Goal: Information Seeking & Learning: Learn about a topic

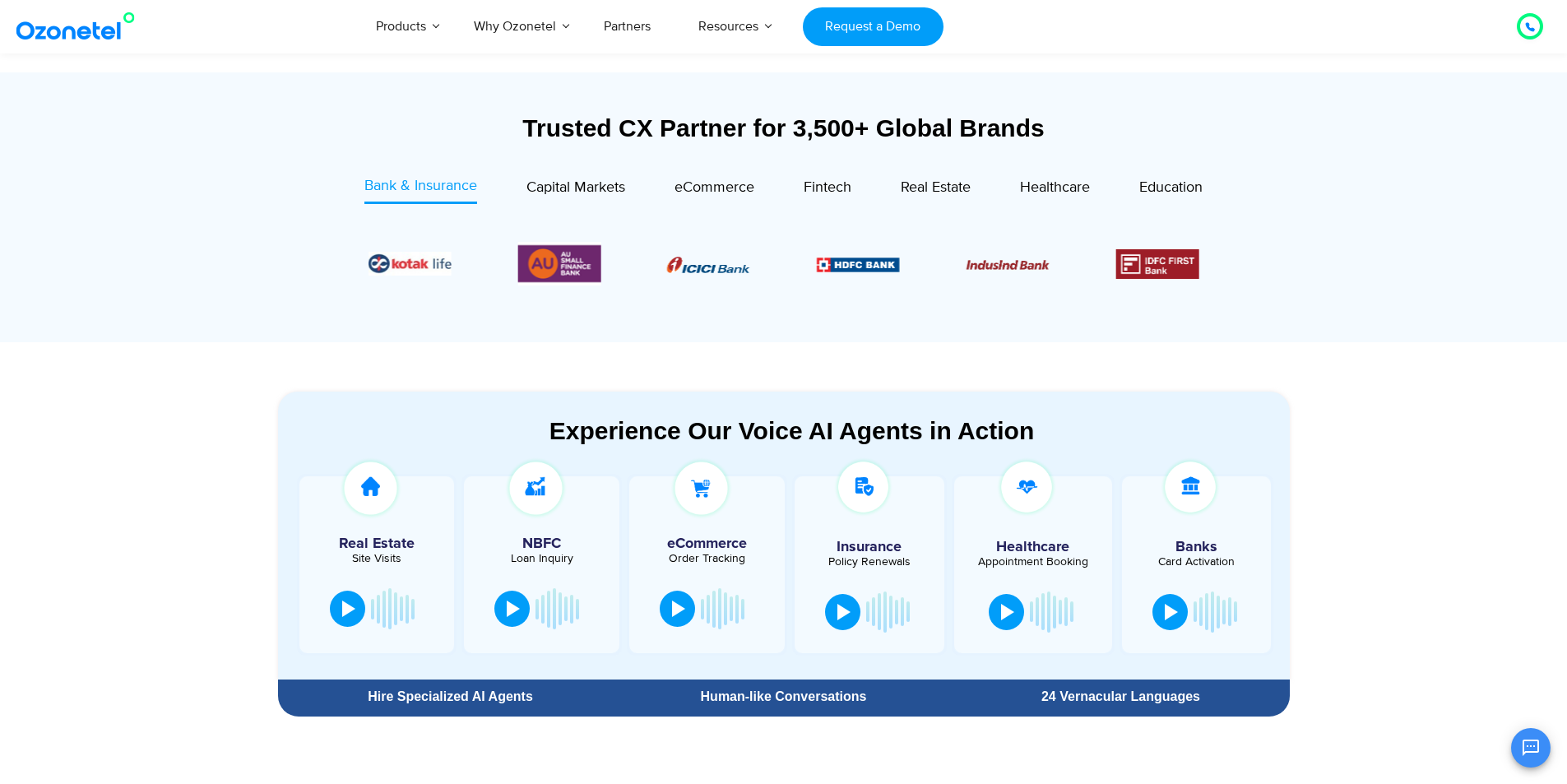
scroll to position [658, 0]
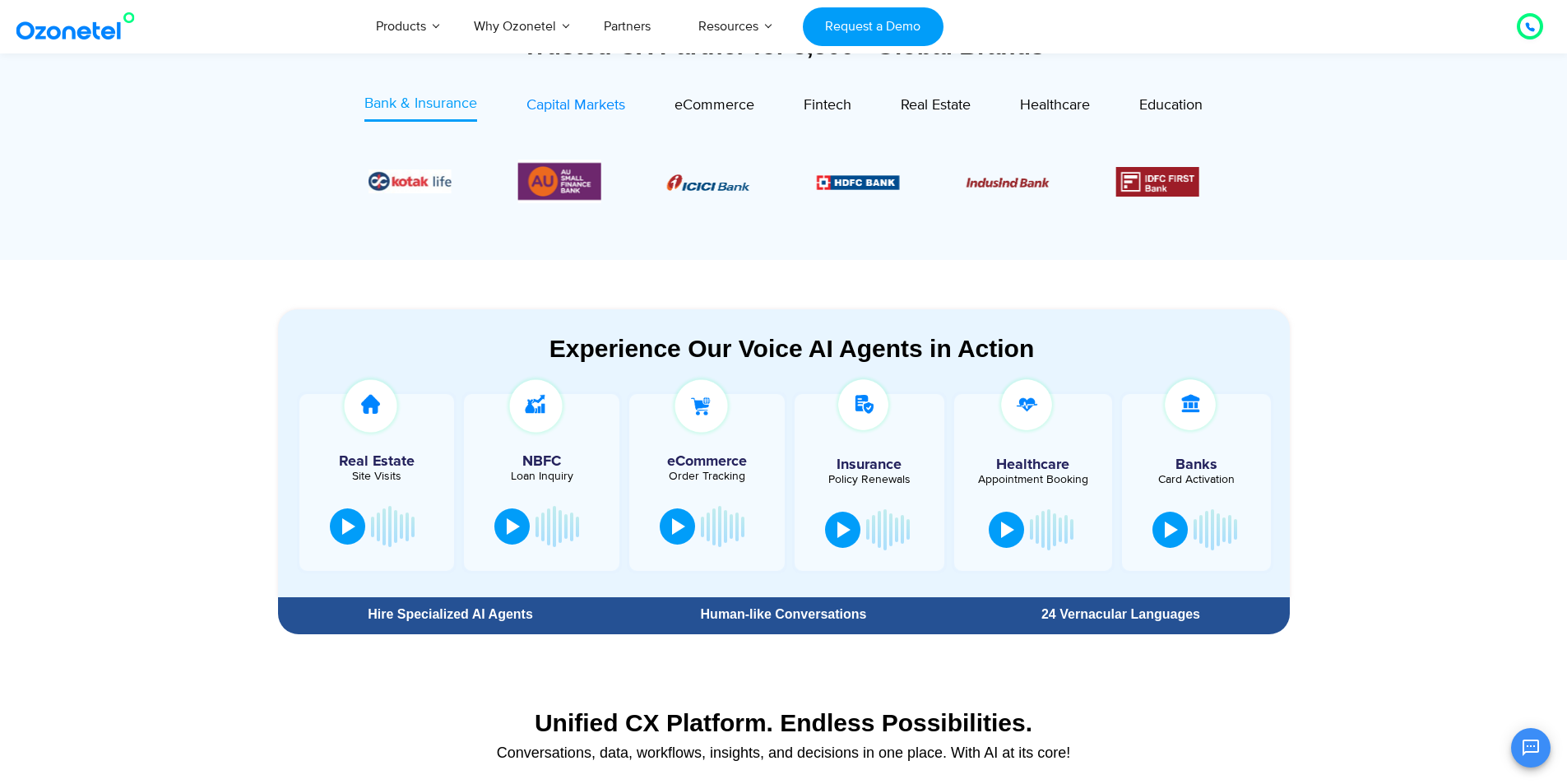
click at [590, 113] on span "Capital Markets" at bounding box center [576, 105] width 99 height 19
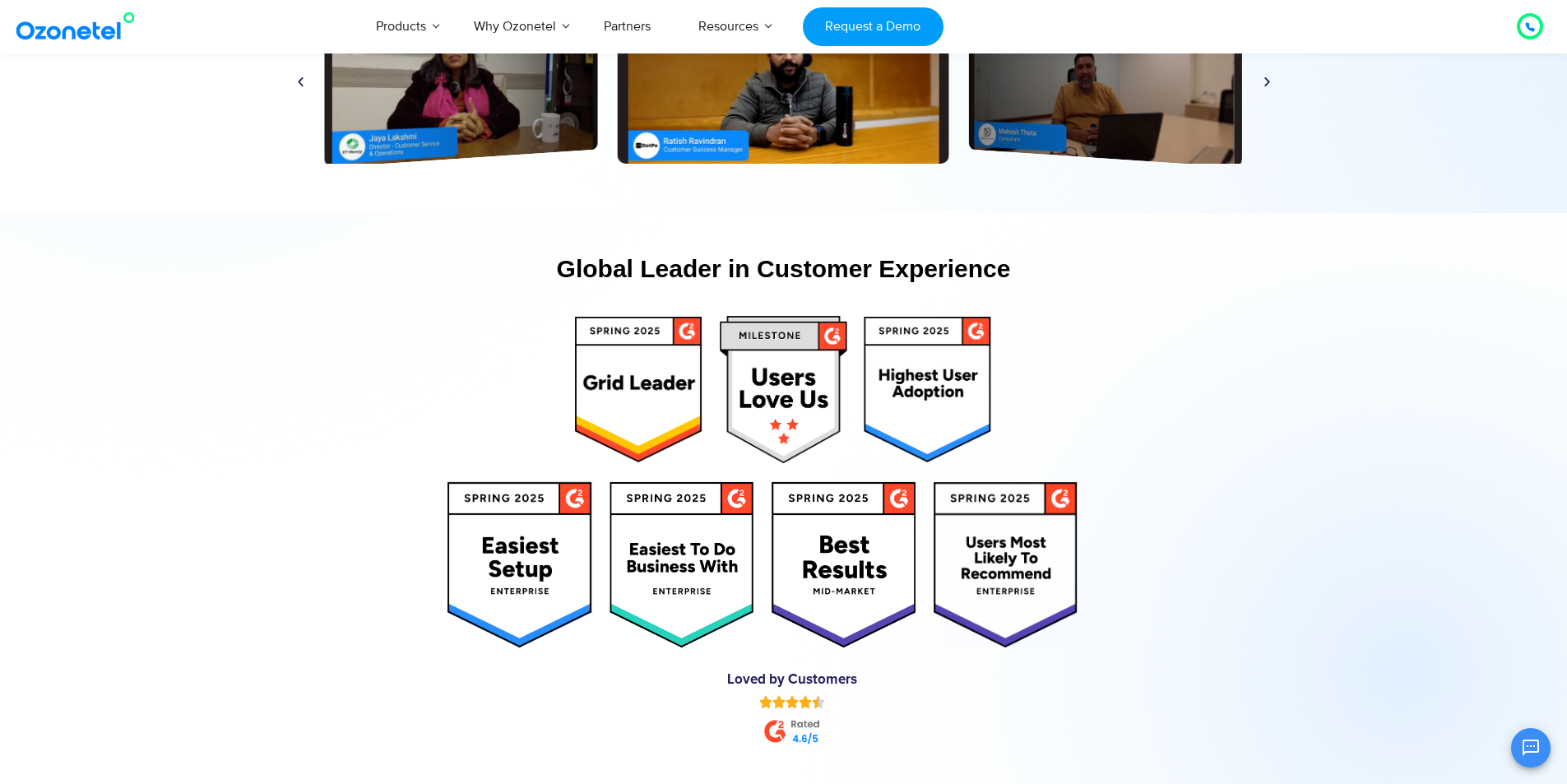
scroll to position [8305, 0]
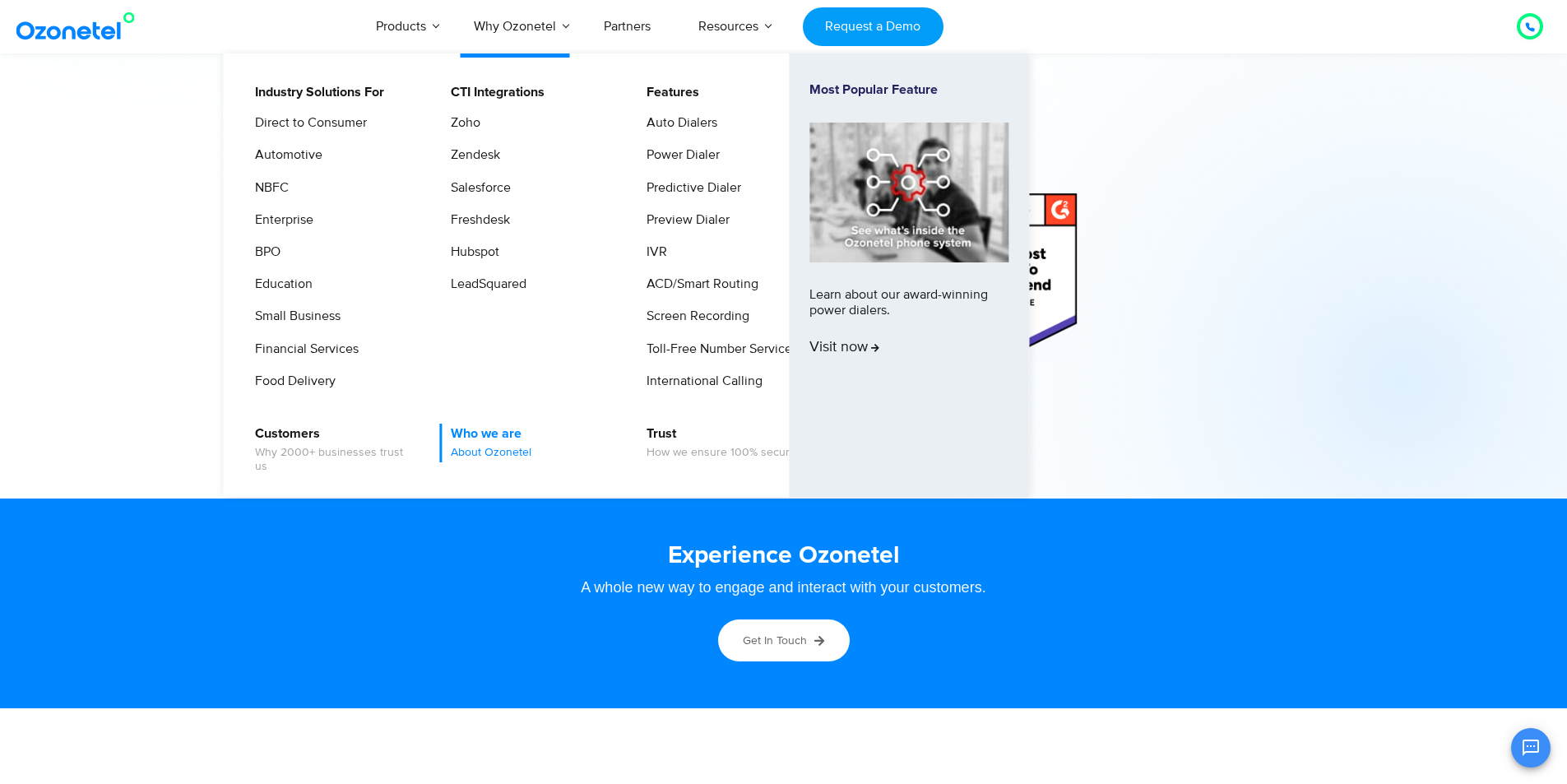
click at [484, 428] on link "Who we are About Ozonetel" at bounding box center [487, 443] width 94 height 39
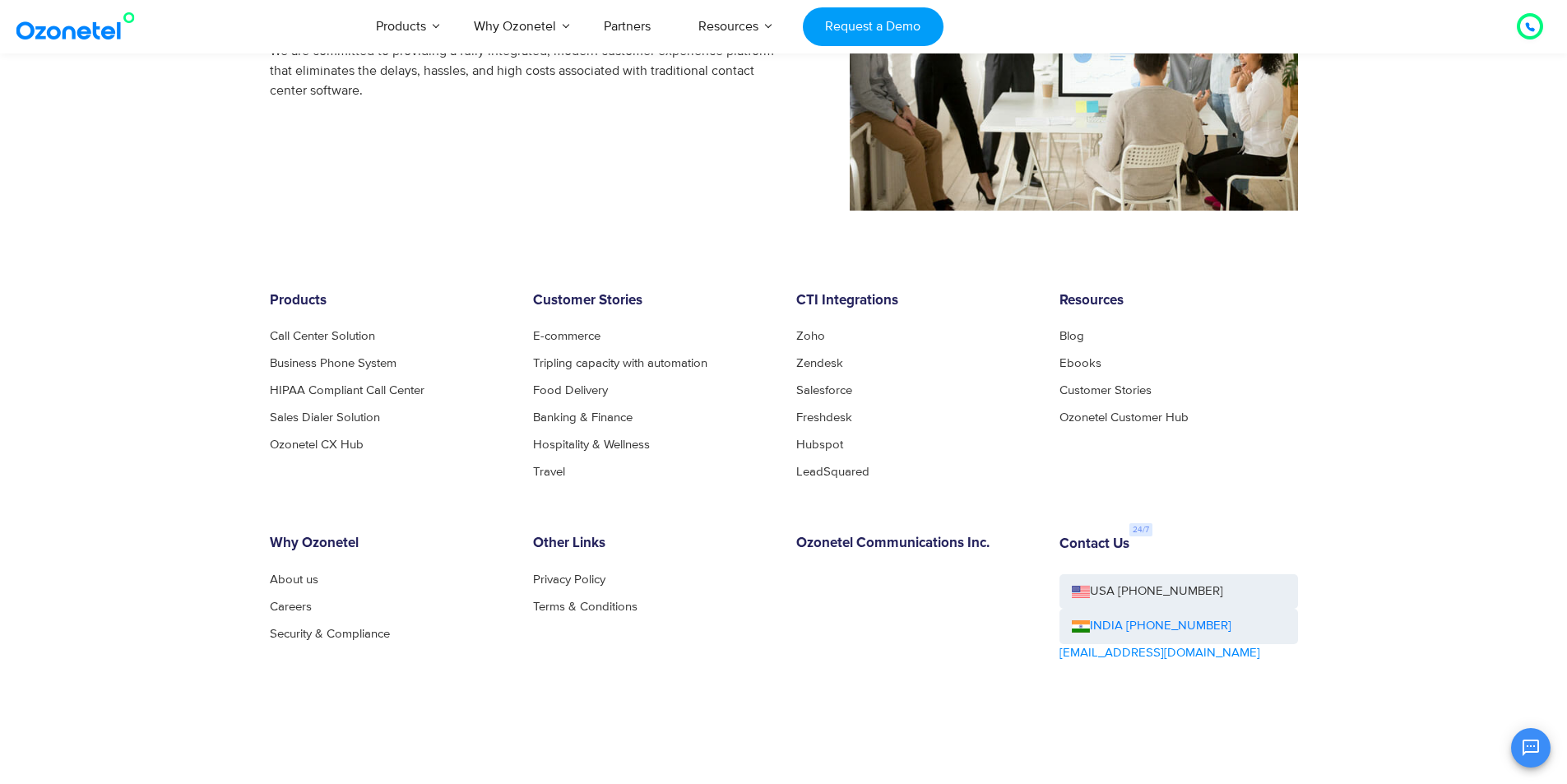
scroll to position [1562, 0]
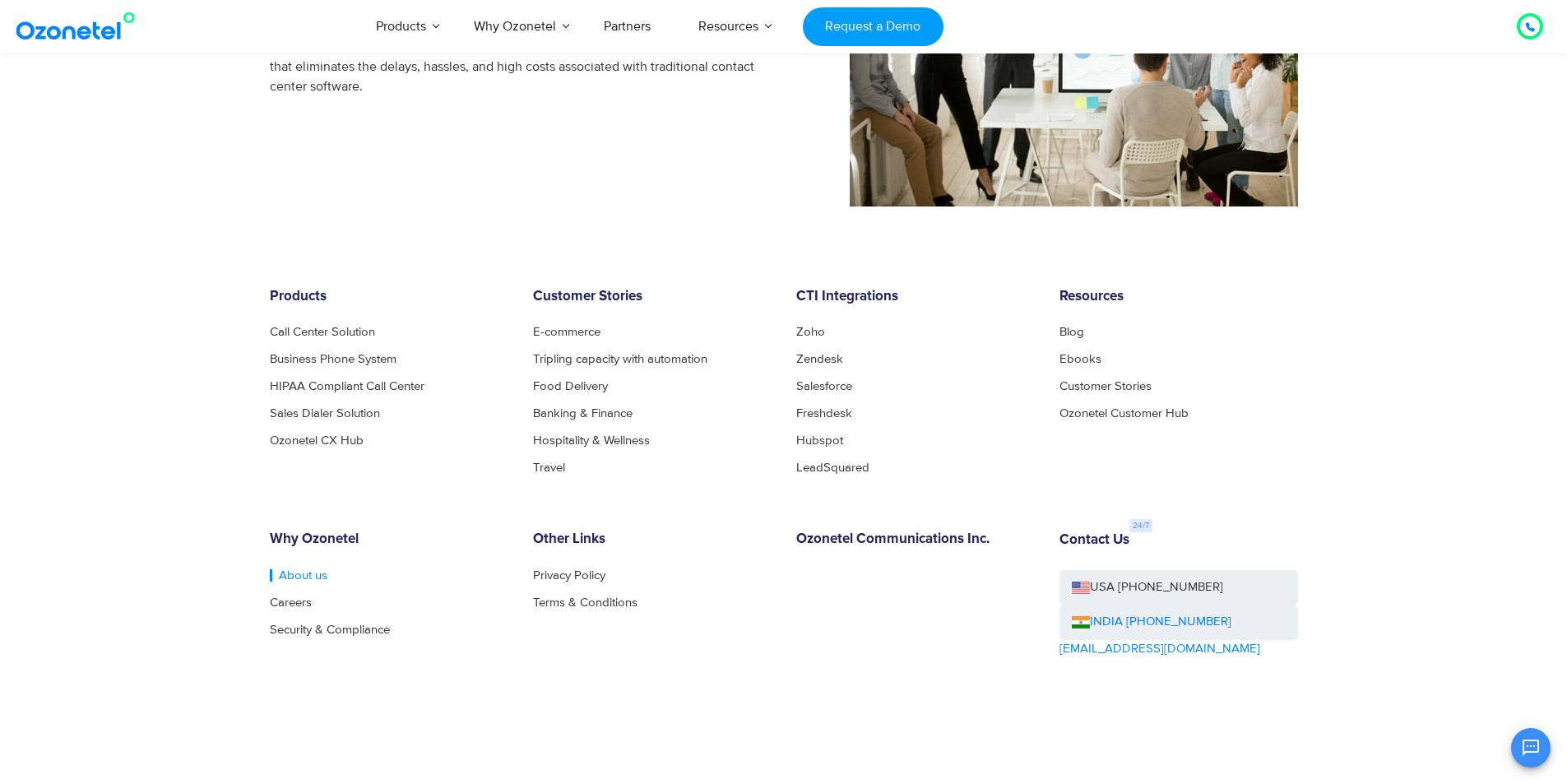
click at [283, 578] on link "About us" at bounding box center [299, 575] width 58 height 13
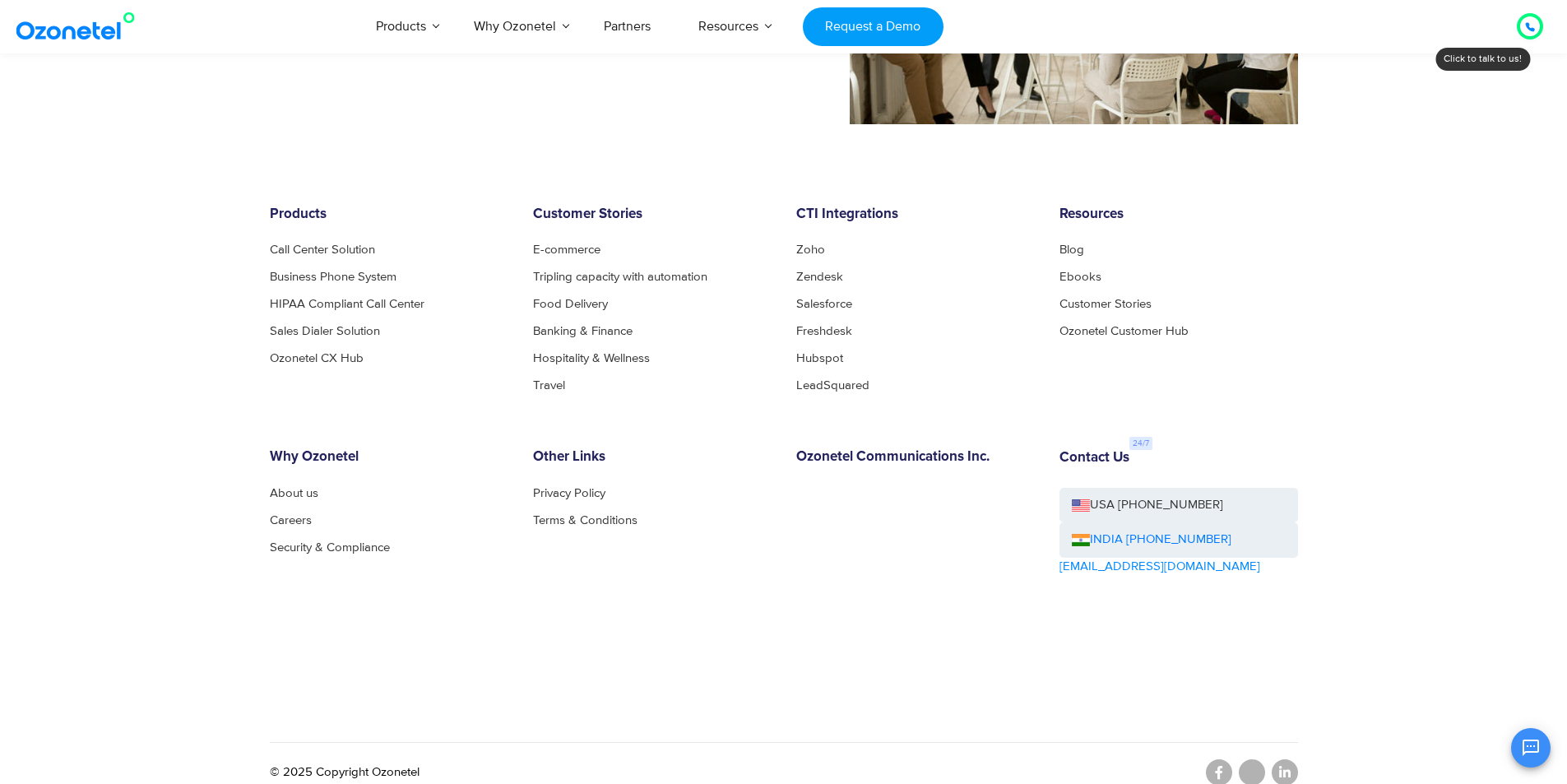
scroll to position [1663, 0]
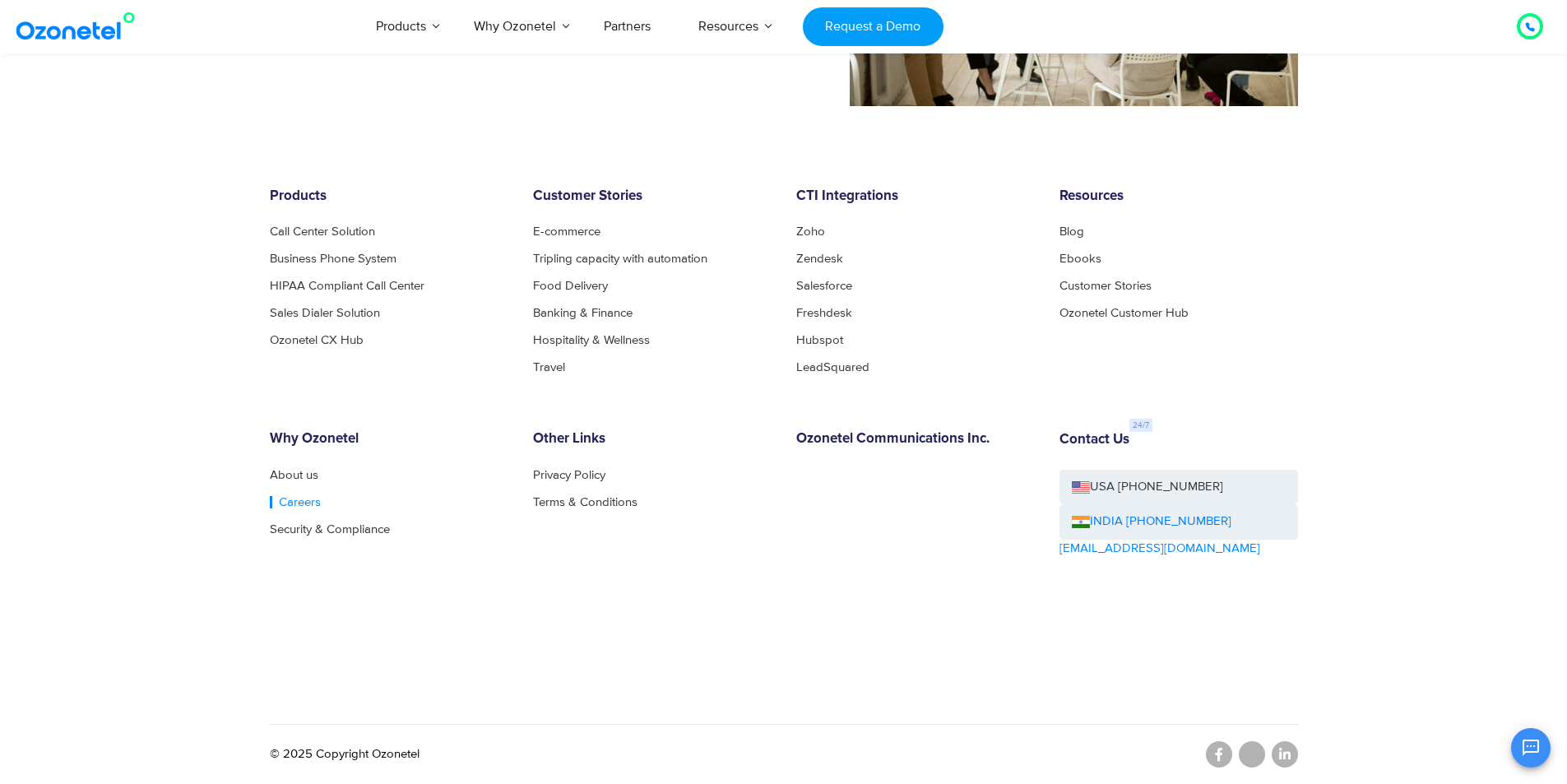
click at [284, 502] on link "Careers" at bounding box center [296, 501] width 51 height 13
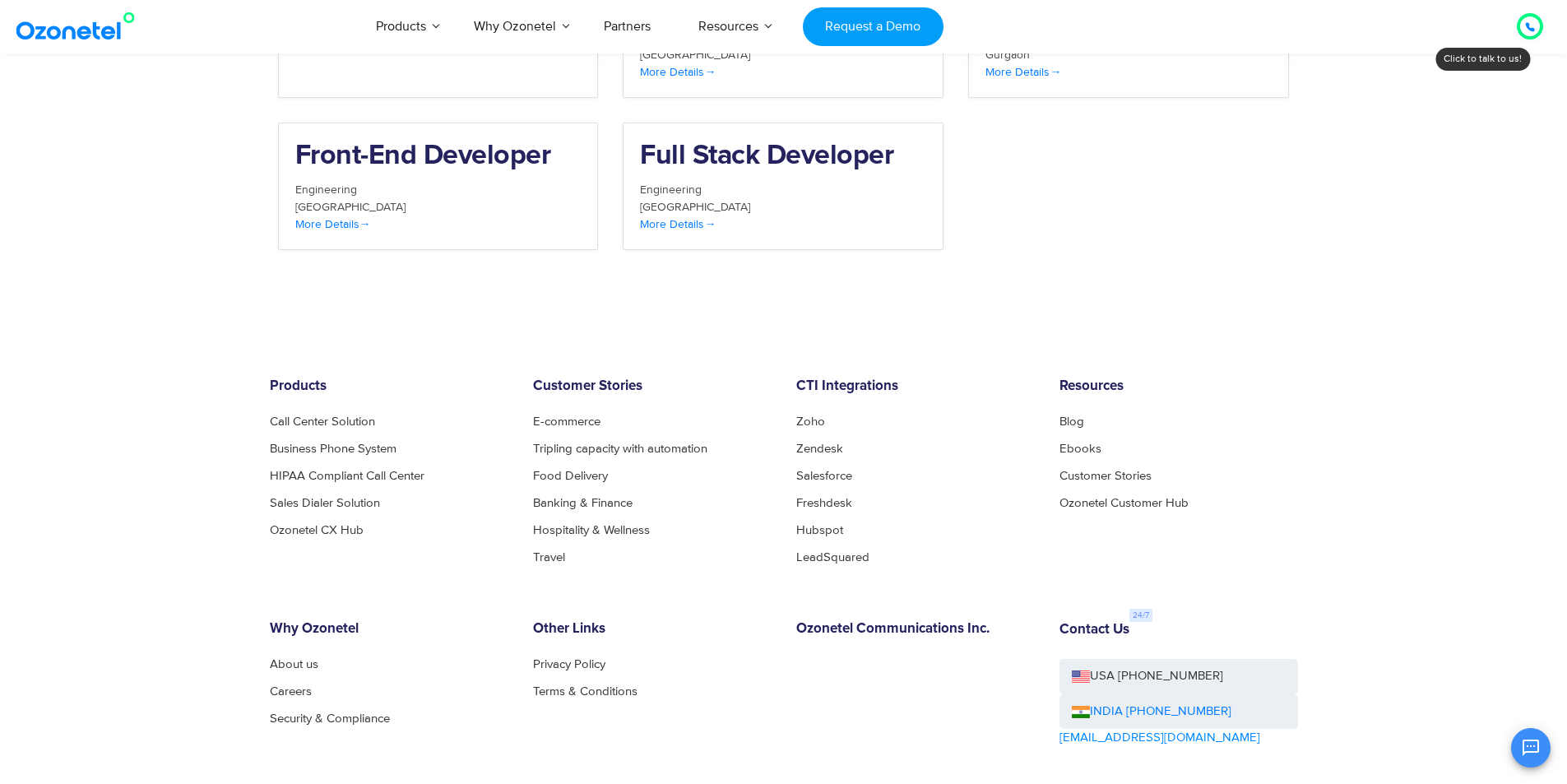
scroll to position [2099, 0]
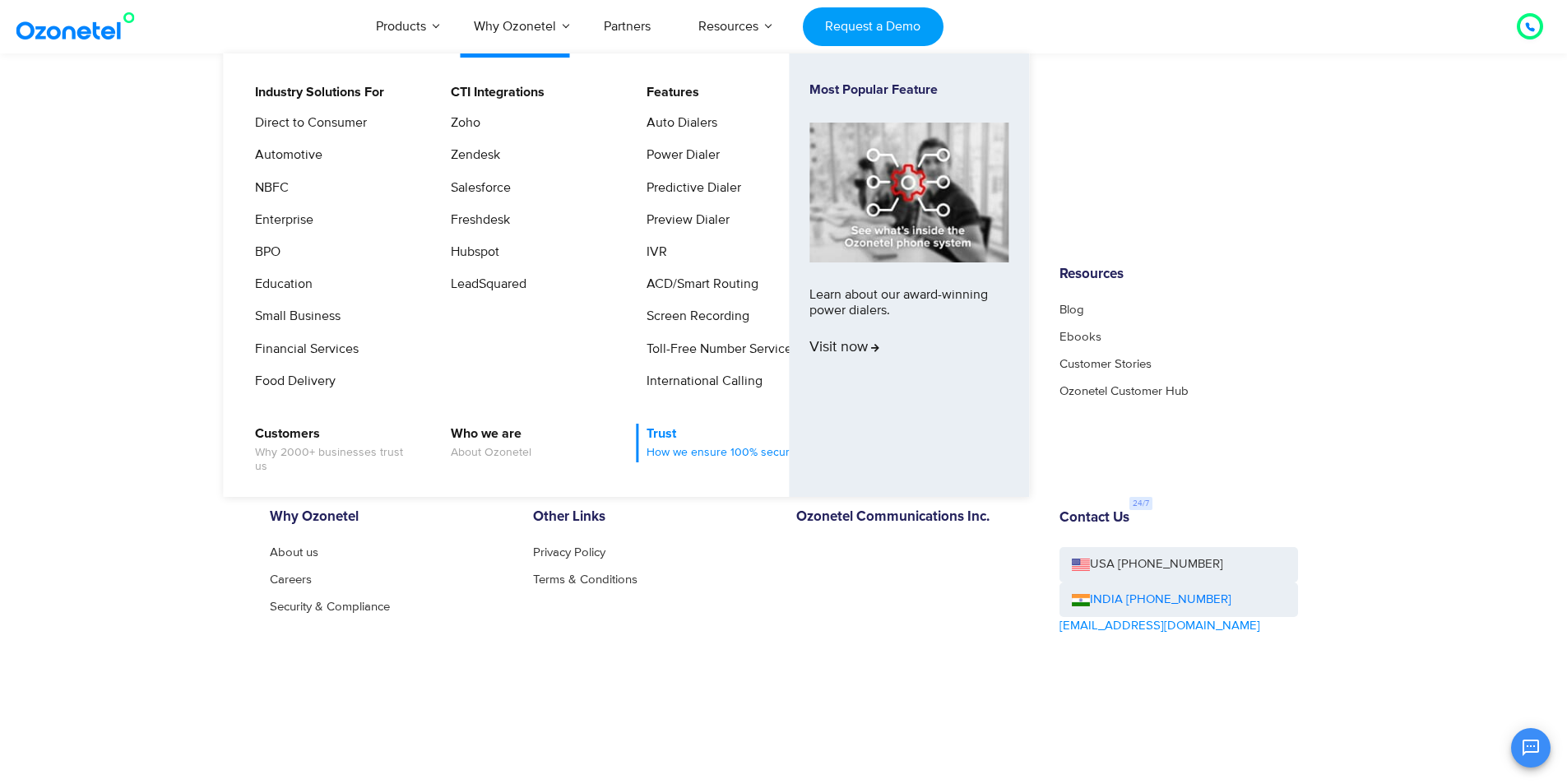
click at [684, 450] on span "How we ensure 100% security" at bounding box center [724, 452] width 155 height 14
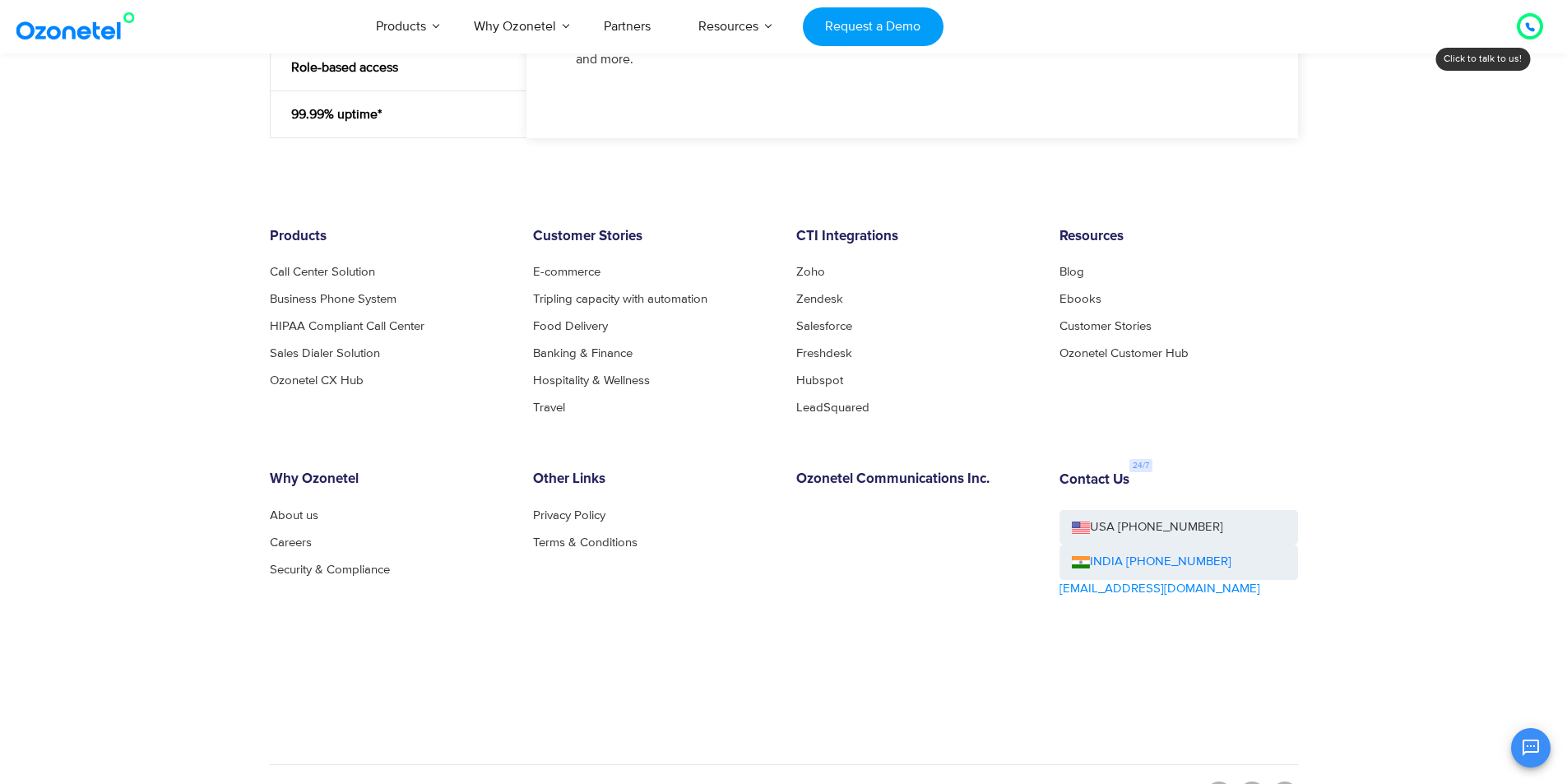
scroll to position [2138, 0]
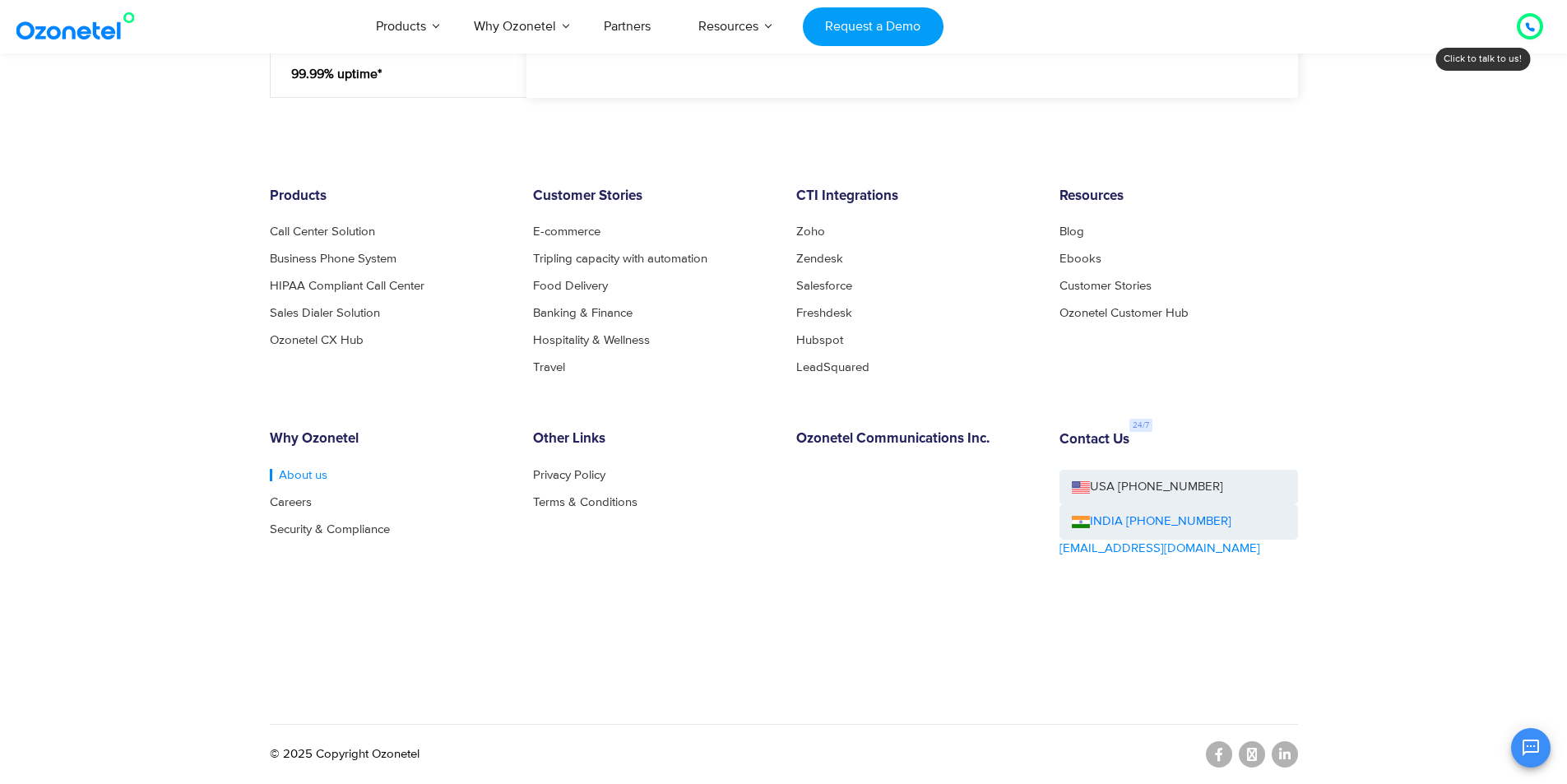
click at [292, 474] on link "About us" at bounding box center [299, 475] width 58 height 13
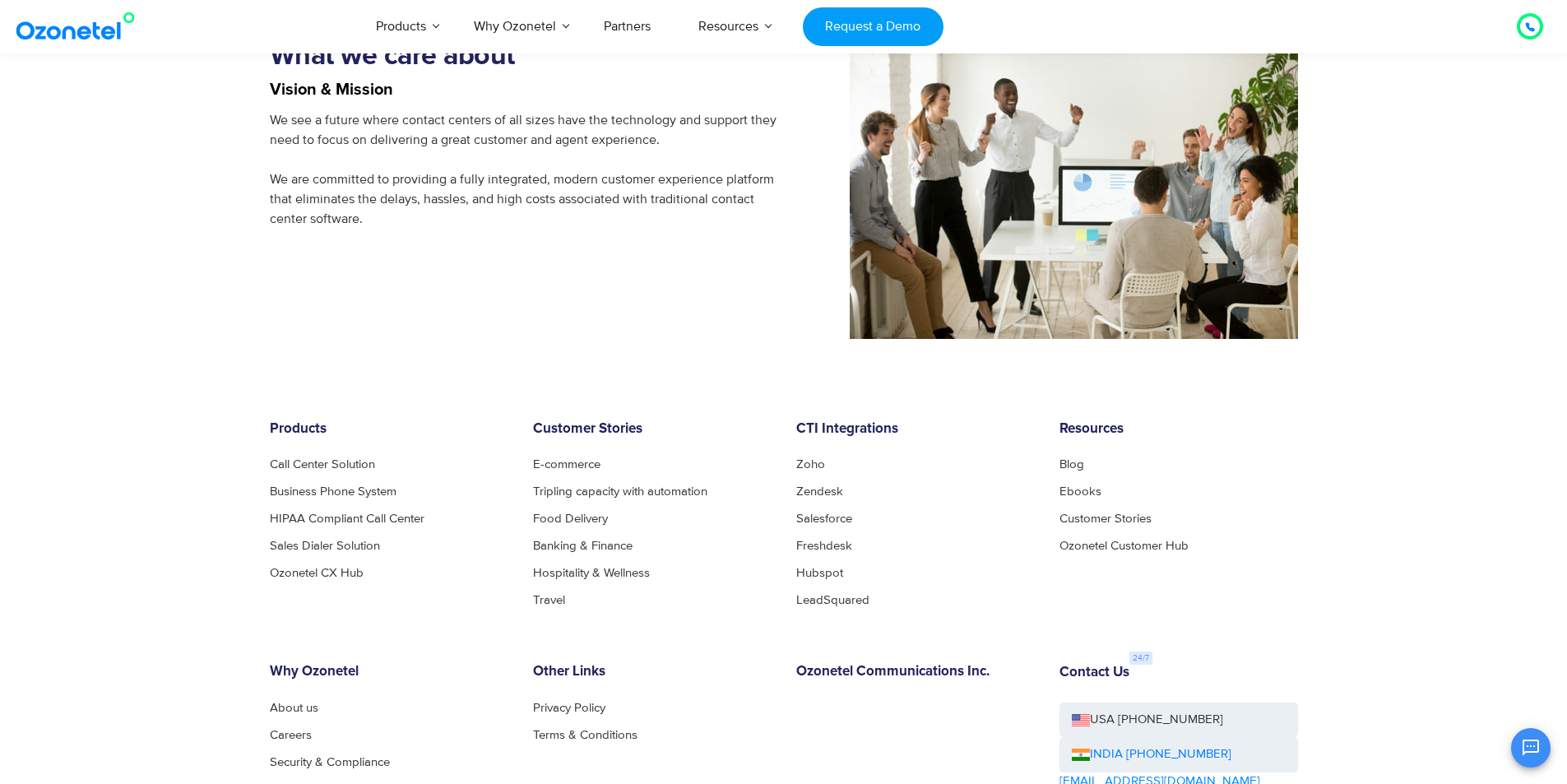
scroll to position [1663, 0]
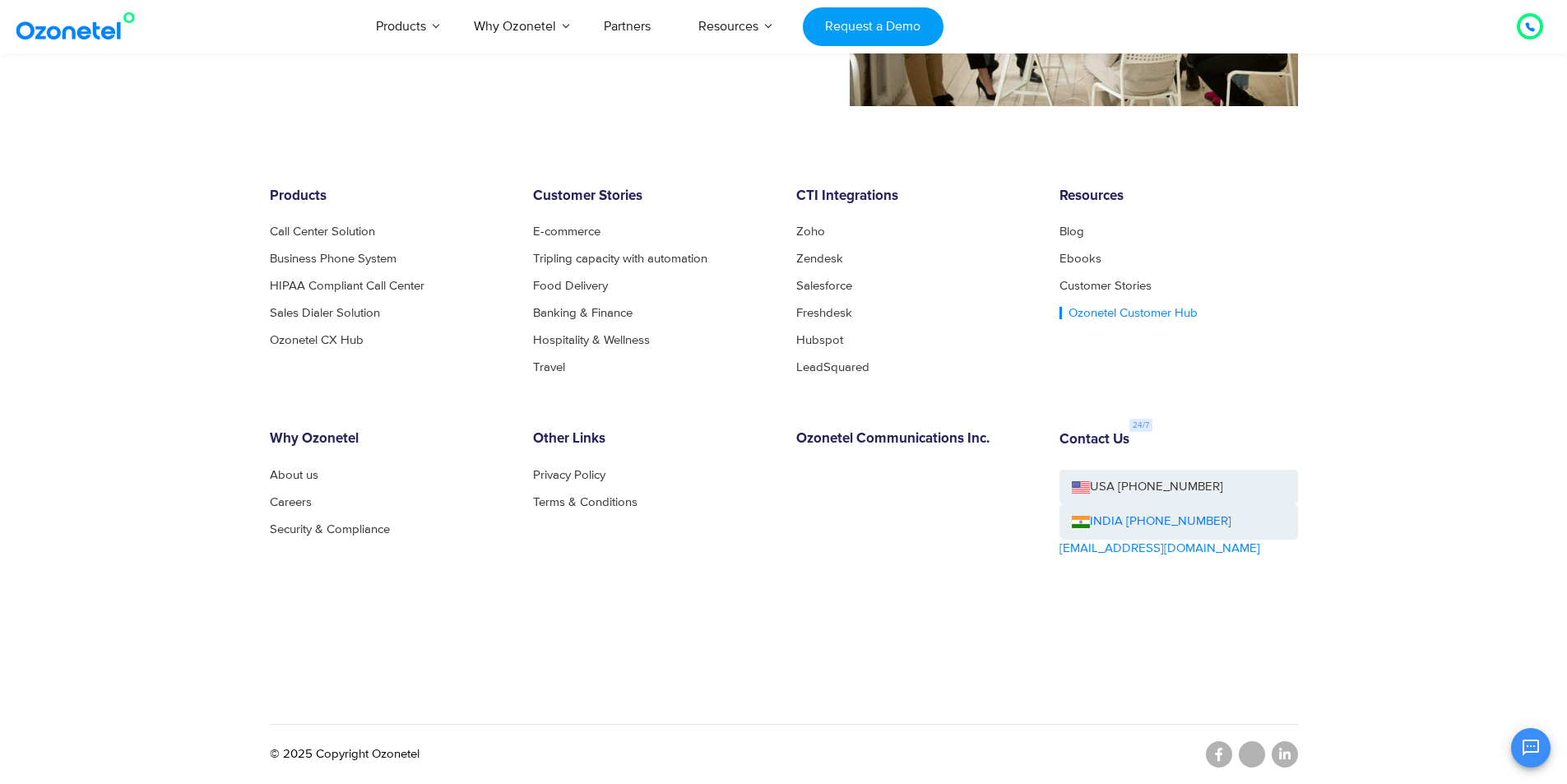
click at [1109, 311] on link "Ozonetel Customer Hub" at bounding box center [1129, 313] width 139 height 13
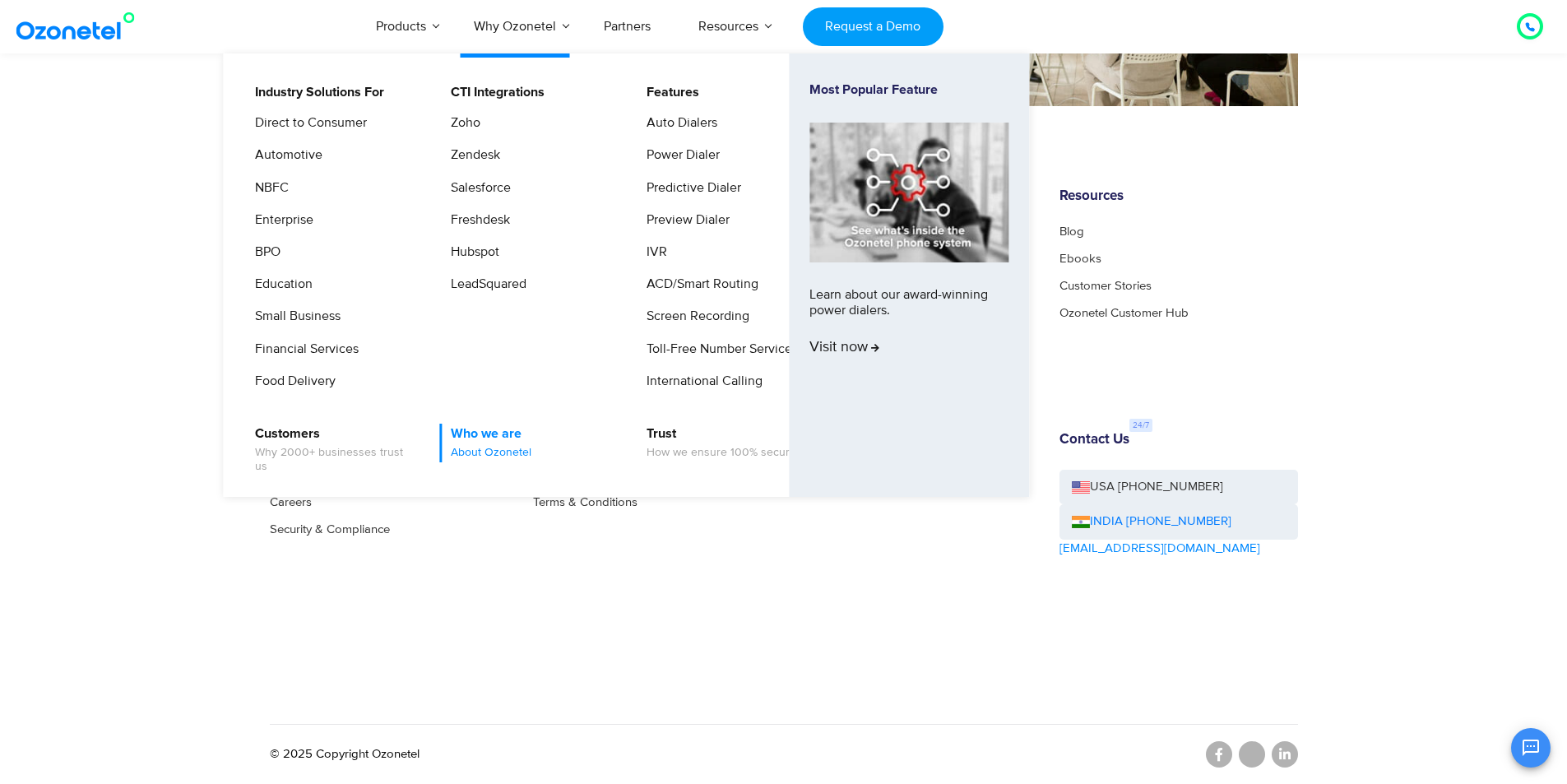
click at [496, 449] on span "About Ozonetel" at bounding box center [491, 452] width 81 height 14
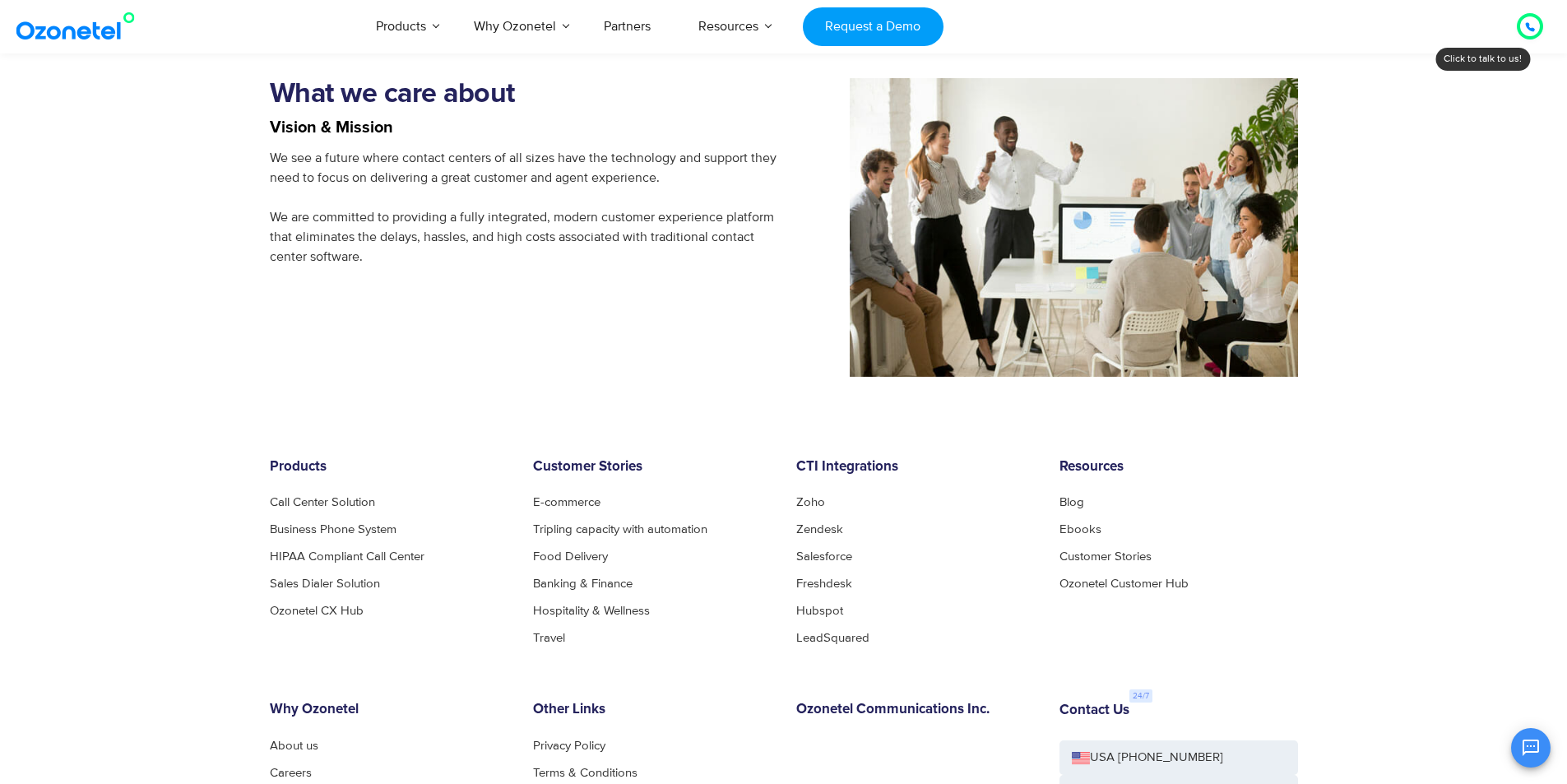
scroll to position [1562, 0]
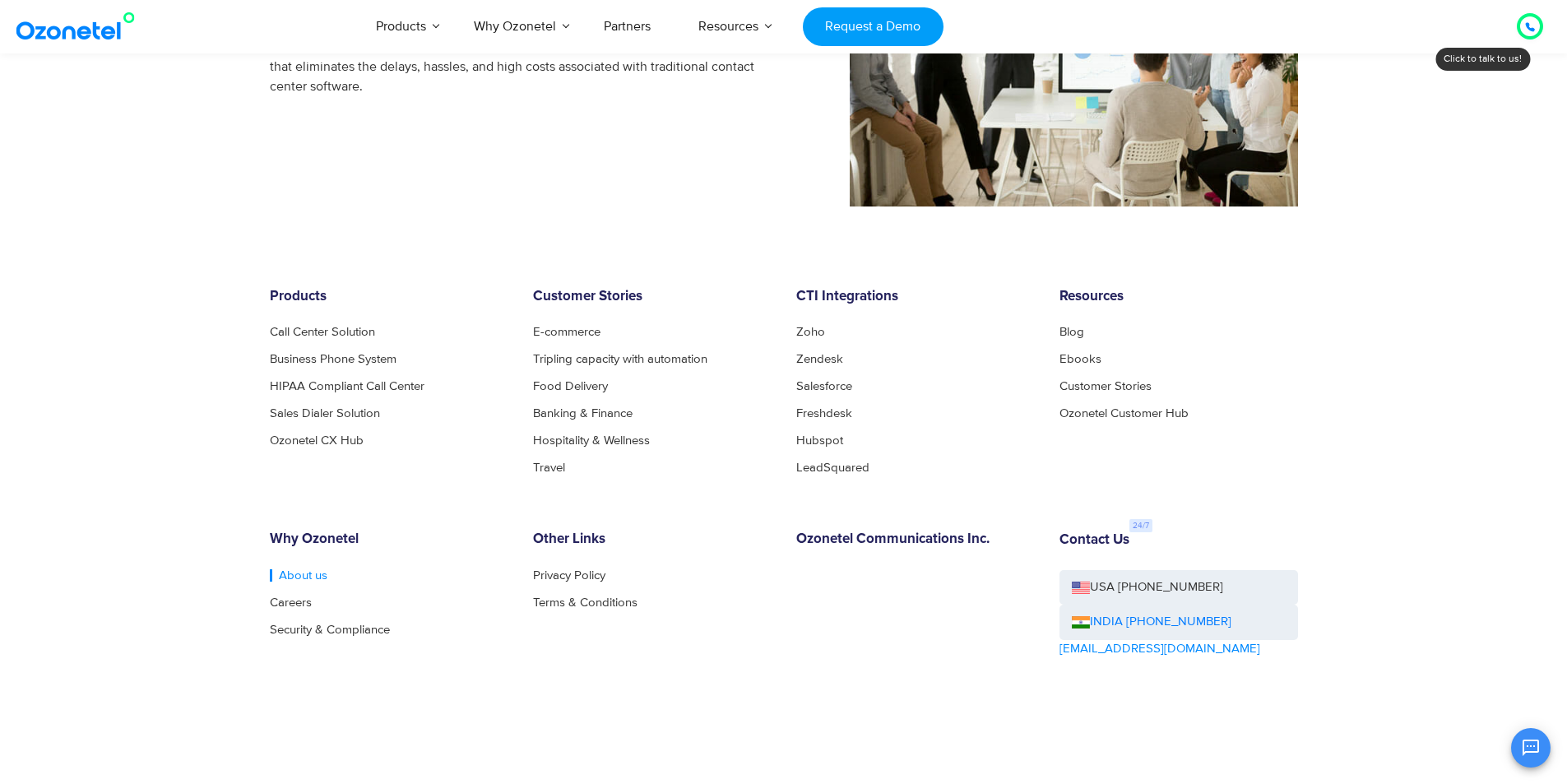
click at [301, 573] on link "About us" at bounding box center [299, 575] width 58 height 13
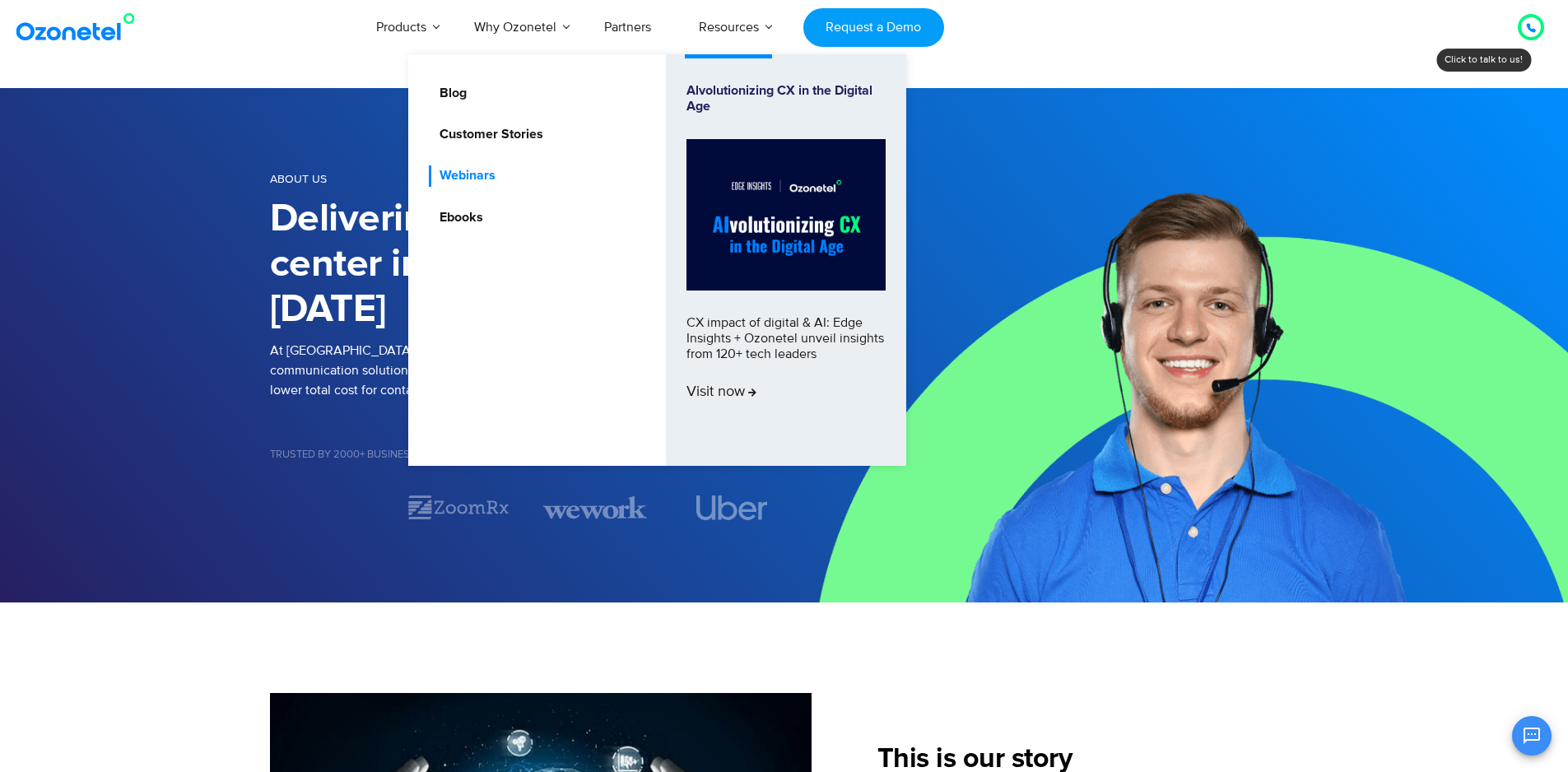
click at [475, 176] on link "Webinars" at bounding box center [463, 175] width 69 height 20
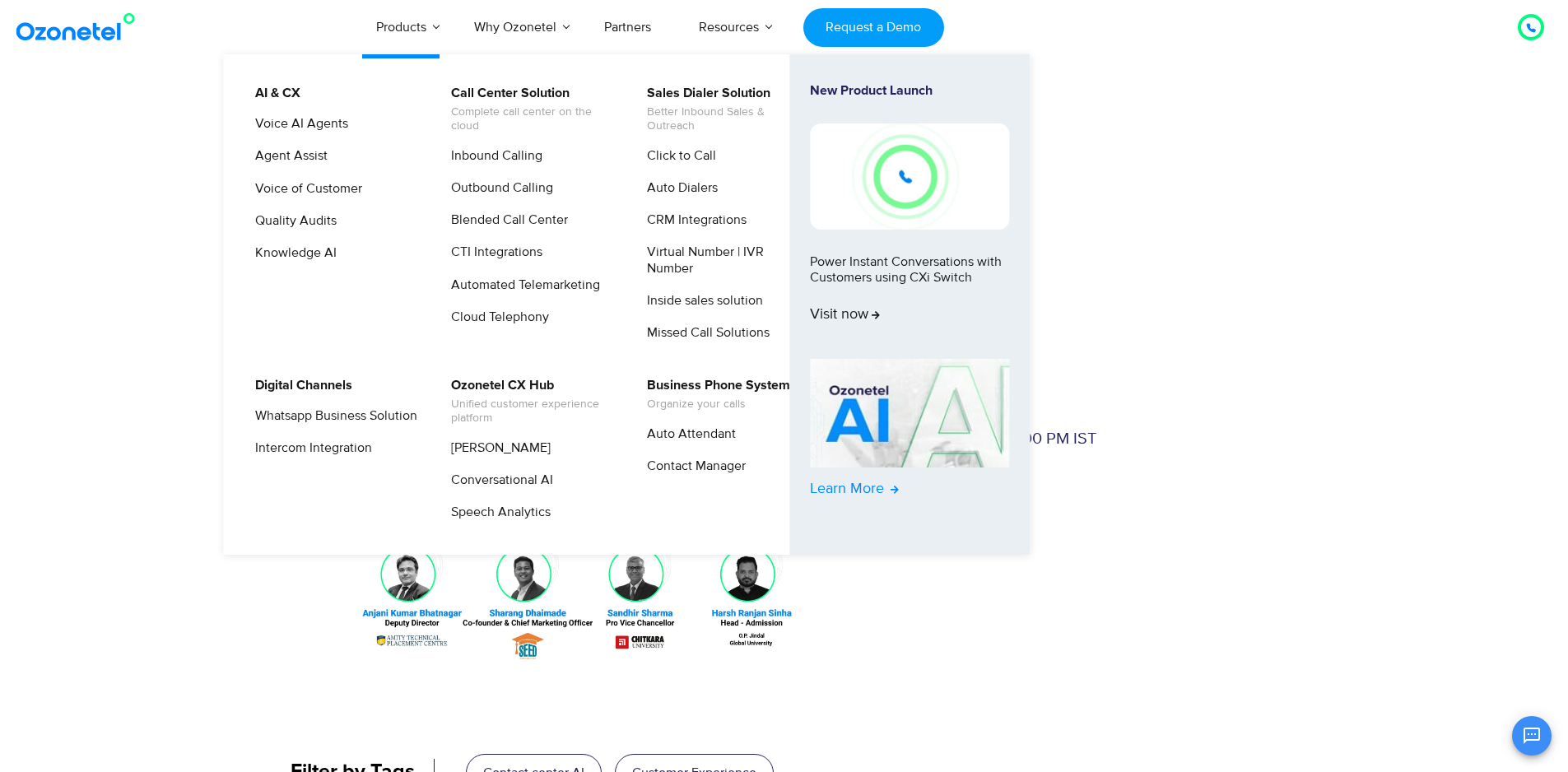
click at [869, 486] on span "Learn More" at bounding box center [854, 489] width 89 height 19
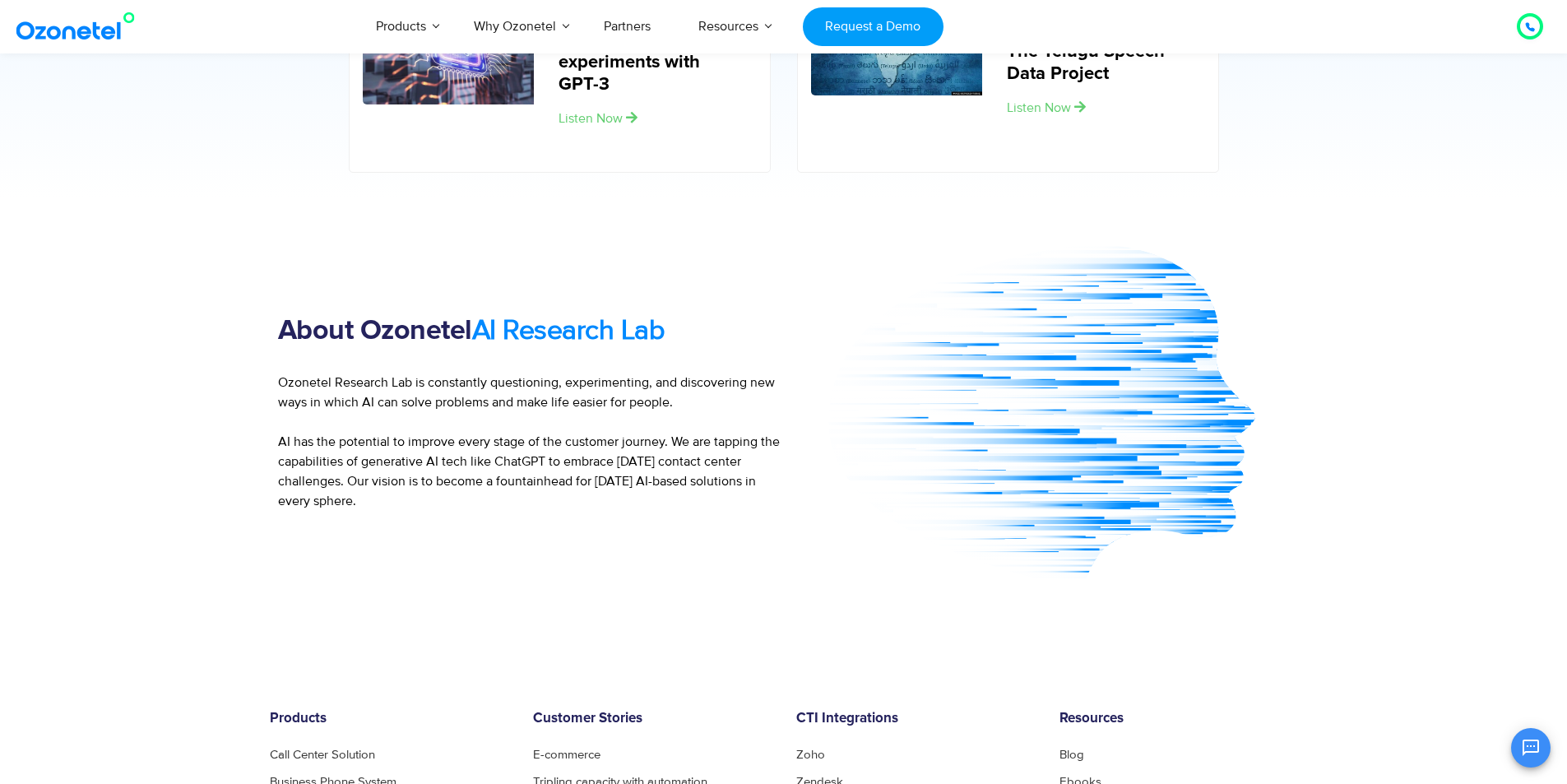
scroll to position [2032, 0]
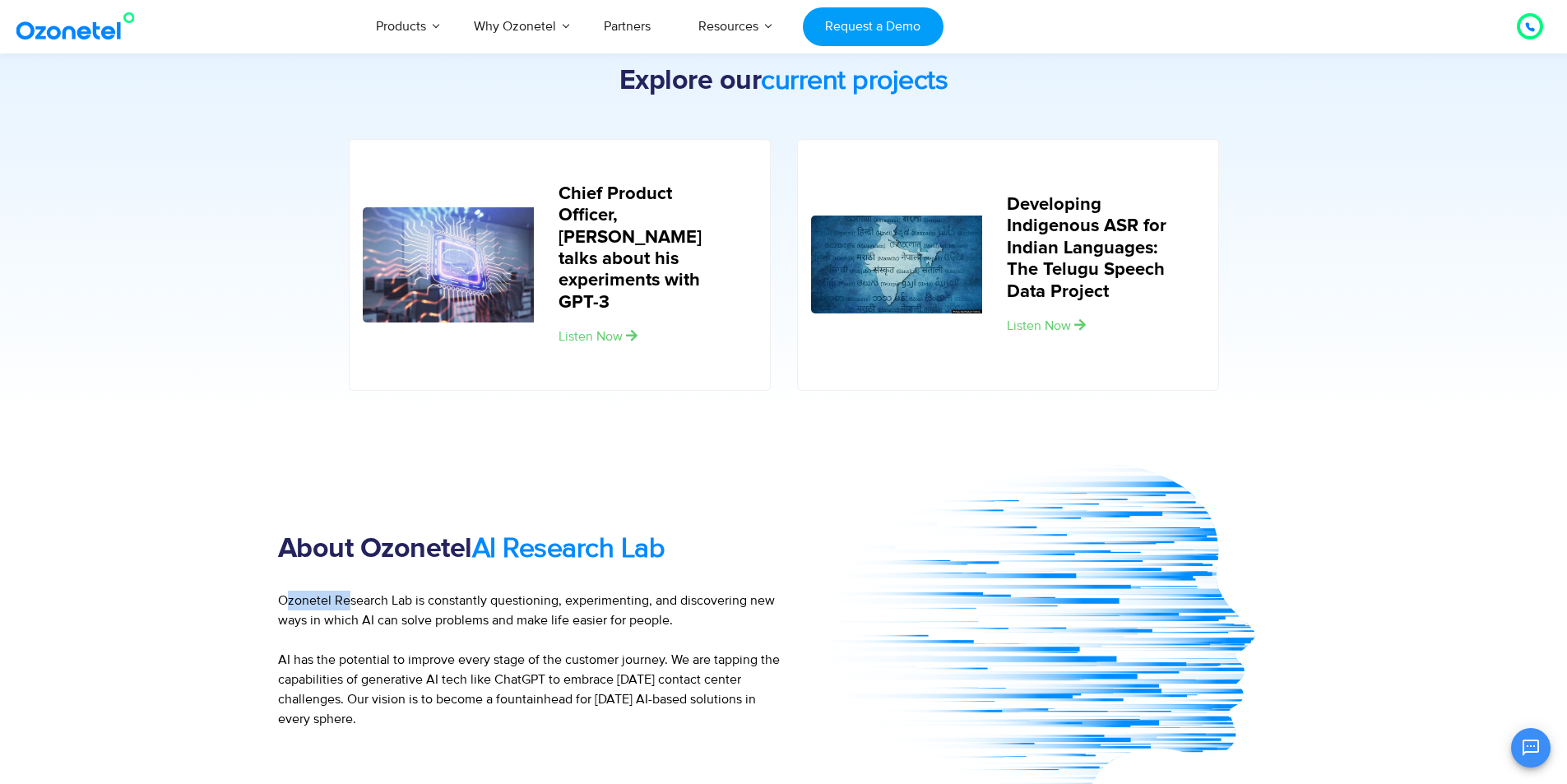
drag, startPoint x: 283, startPoint y: 600, endPoint x: 346, endPoint y: 599, distance: 63.0
click at [346, 599] on p "Ozonetel Research Lab is constantly questioning, experimenting, and discovering…" at bounding box center [531, 659] width 506 height 138
click at [268, 596] on div "About Ozonetel AI Research Lab Ozonetel Research Lab is constantly questioning,…" at bounding box center [784, 630] width 1053 height 381
drag, startPoint x: 274, startPoint y: 601, endPoint x: 336, endPoint y: 601, distance: 62.0
click at [336, 601] on div "About Ozonetel AI Research Lab Ozonetel Research Lab is constantly questioning,…" at bounding box center [784, 630] width 1028 height 381
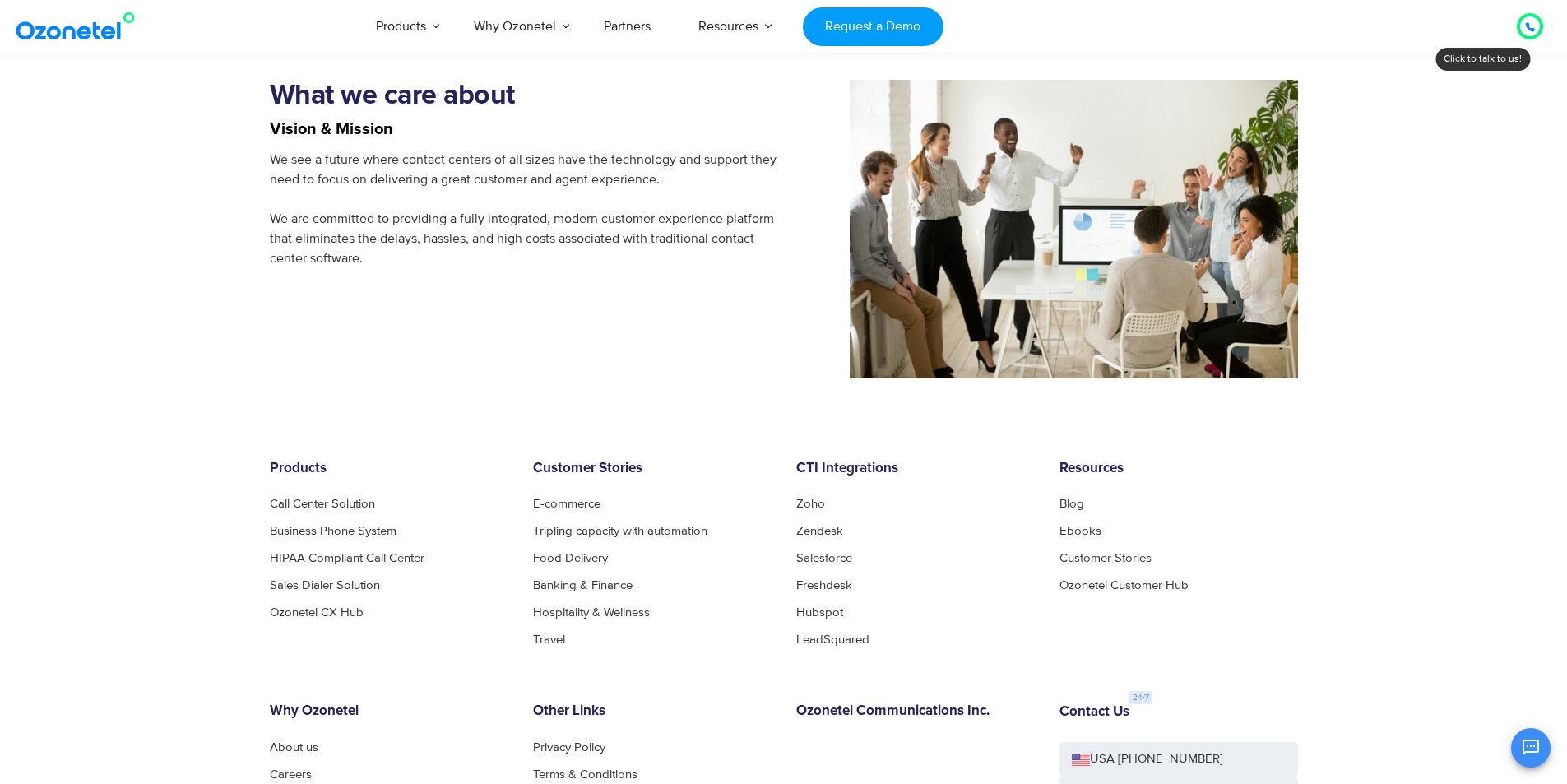
scroll to position [1398, 0]
